Goal: Transaction & Acquisition: Purchase product/service

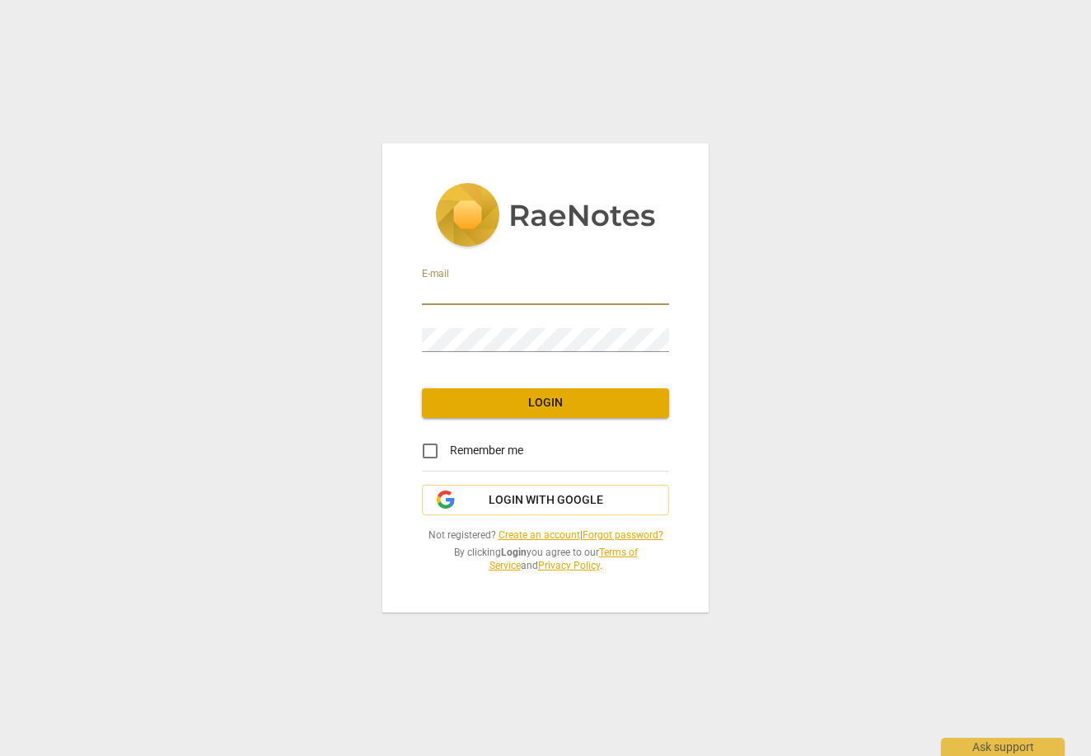
type input "[EMAIL_ADDRESS][DOMAIN_NAME]"
click at [561, 400] on span "Login" at bounding box center [545, 403] width 221 height 16
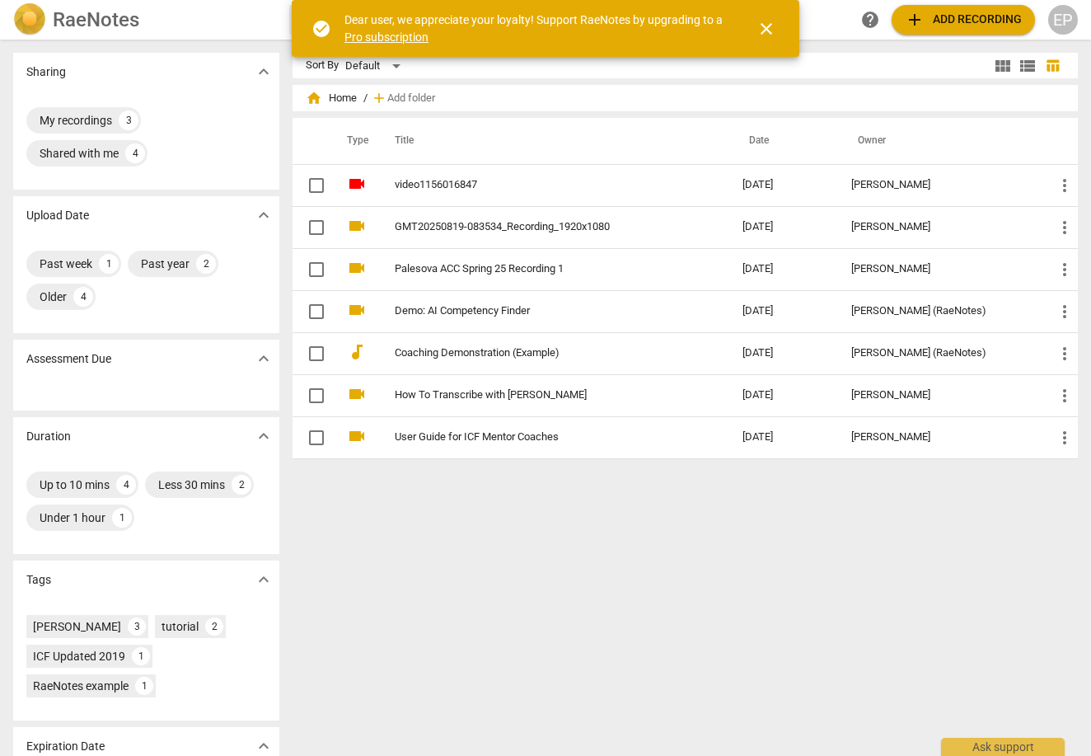
click at [755, 597] on div "Sort By Default view_module view_list table_chart home Home / add Add folder Ty…" at bounding box center [692, 398] width 799 height 690
click at [771, 28] on span "close" at bounding box center [767, 29] width 20 height 20
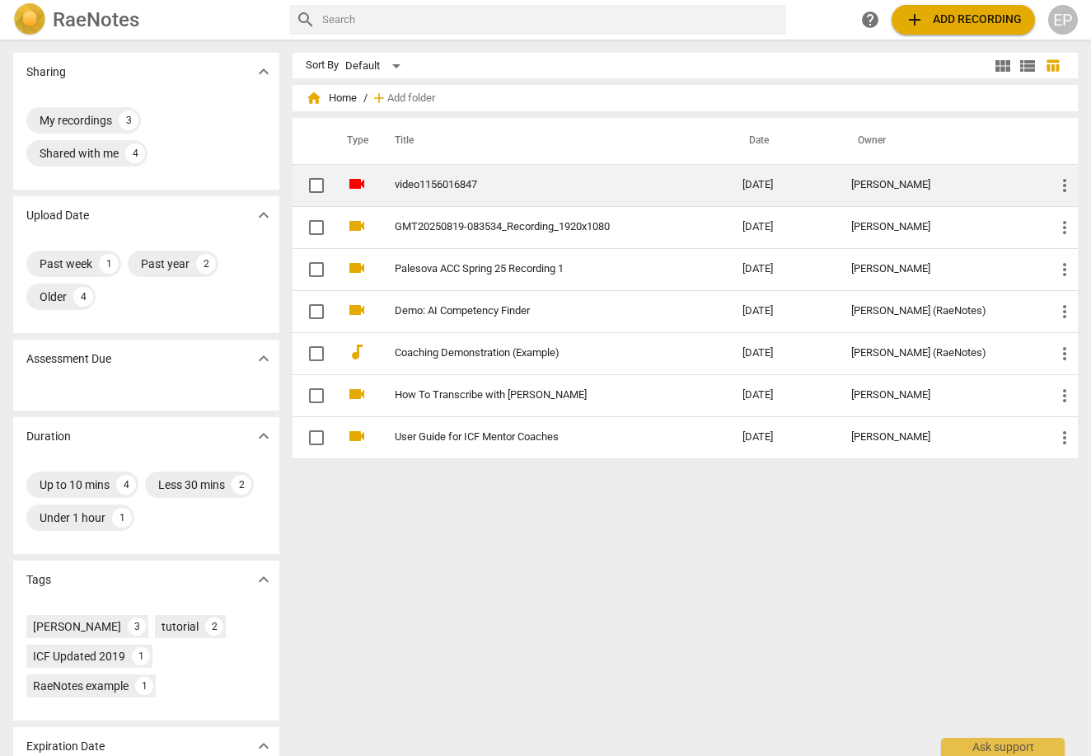
click at [312, 183] on input "checkbox" at bounding box center [316, 186] width 35 height 20
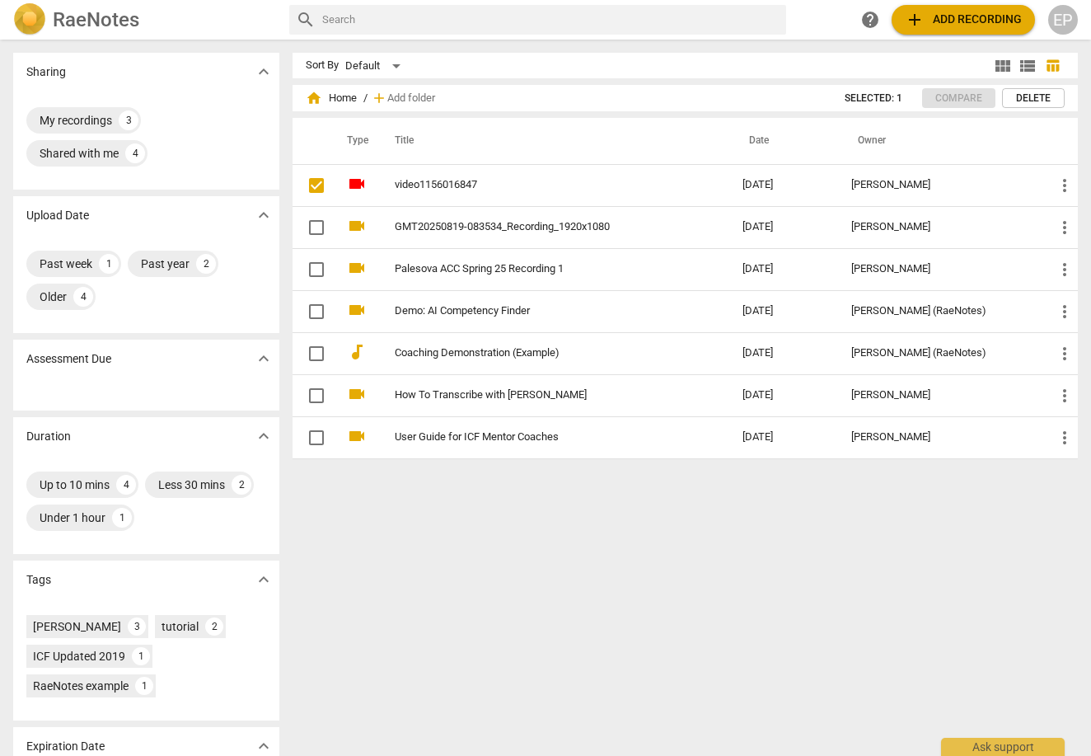
click at [120, 22] on h2 "RaeNotes" at bounding box center [96, 19] width 87 height 23
checkbox input "true"
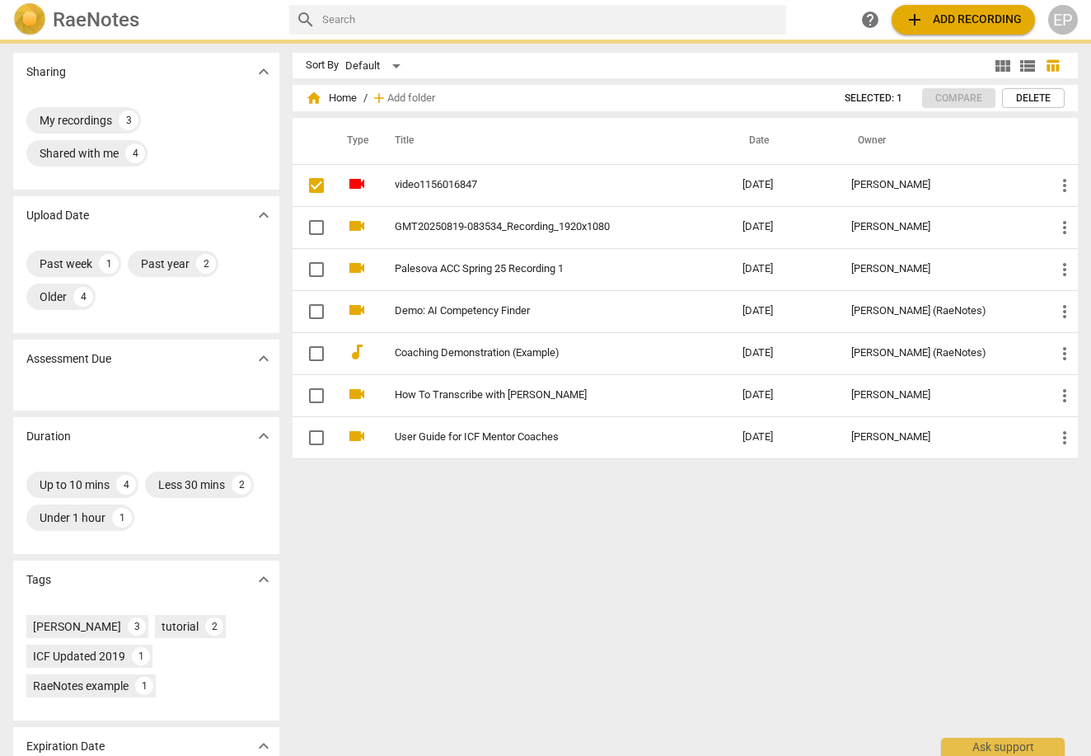
click at [120, 22] on h2 "RaeNotes" at bounding box center [96, 19] width 87 height 23
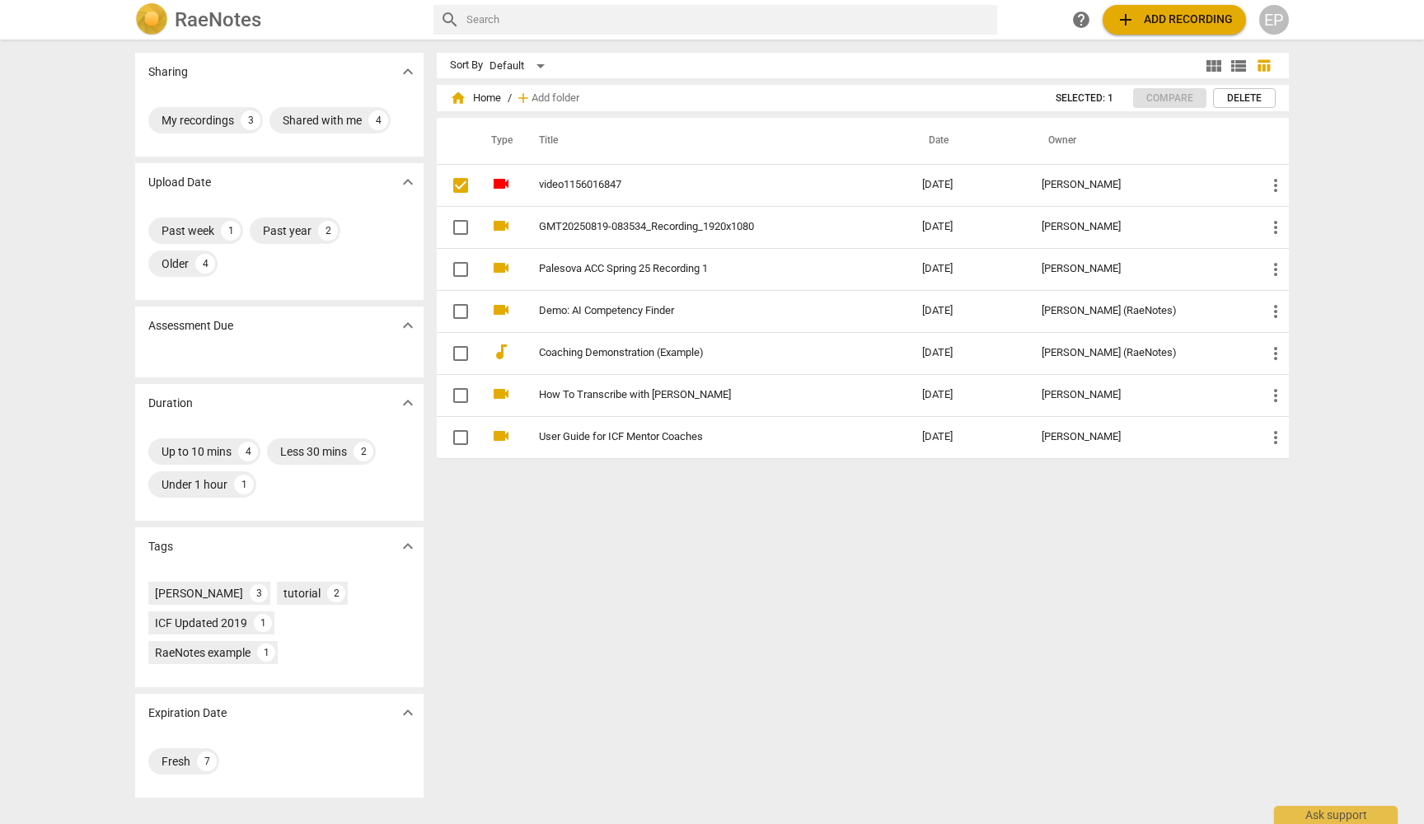
click at [1091, 22] on div "EP" at bounding box center [1275, 20] width 30 height 30
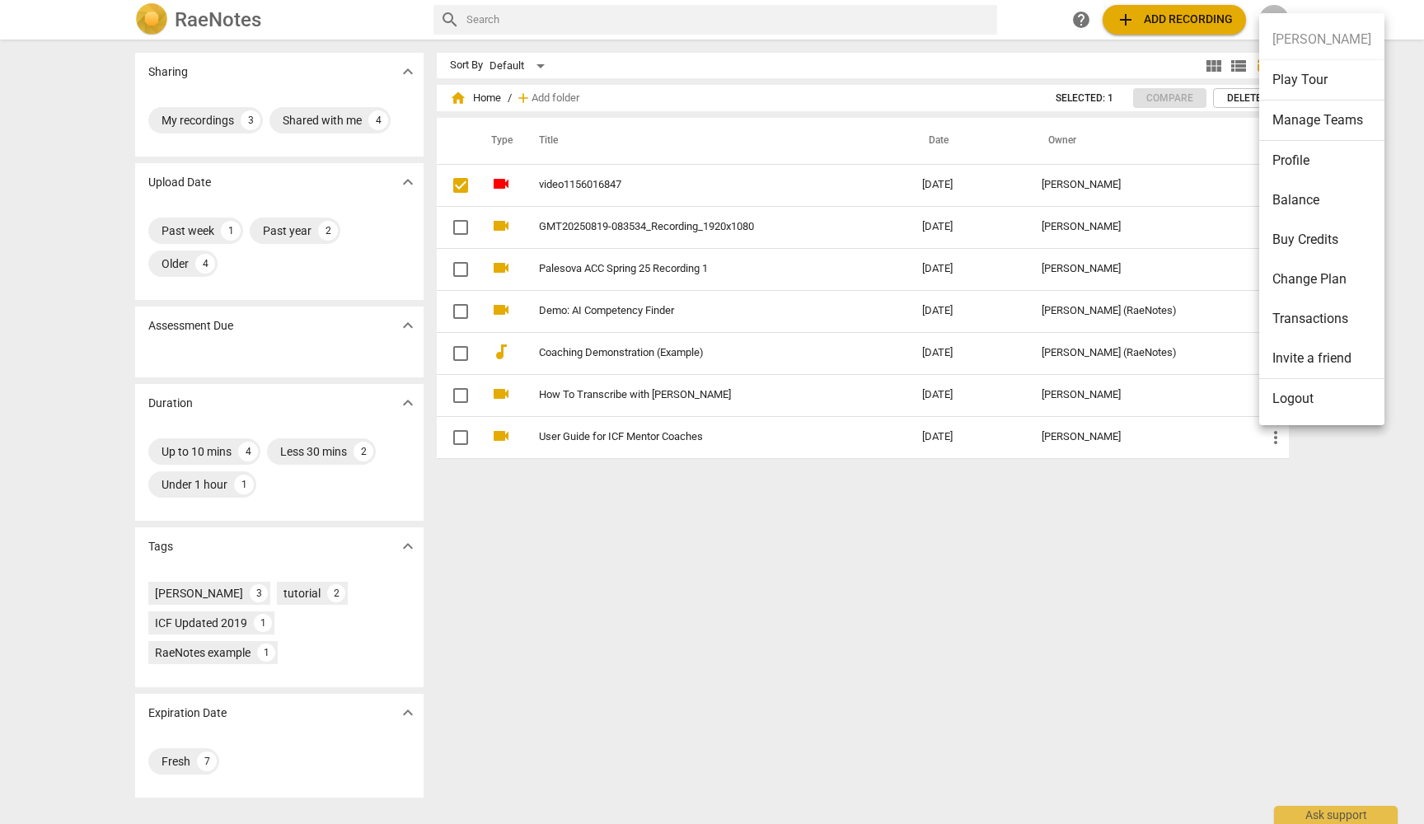
click at [1091, 232] on li "Buy Credits" at bounding box center [1322, 240] width 125 height 40
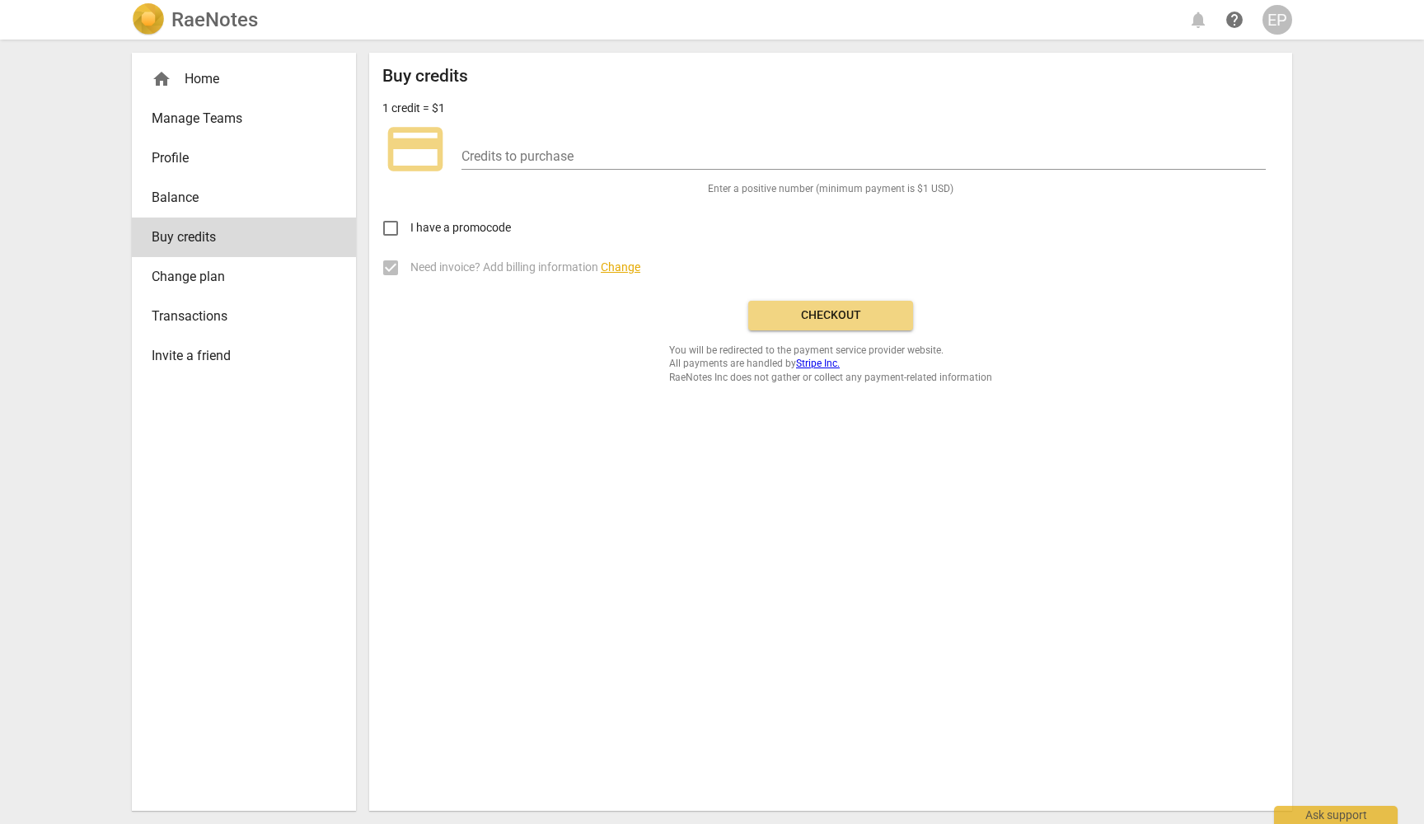
click at [420, 151] on span "credit_card" at bounding box center [415, 149] width 66 height 66
click at [504, 153] on input "number" at bounding box center [864, 158] width 805 height 24
type input "60"
click at [716, 244] on div "I have a promocode" at bounding box center [830, 222] width 897 height 52
click at [816, 317] on span "Checkout" at bounding box center [831, 315] width 138 height 16
